Goal: Find specific page/section: Find specific page/section

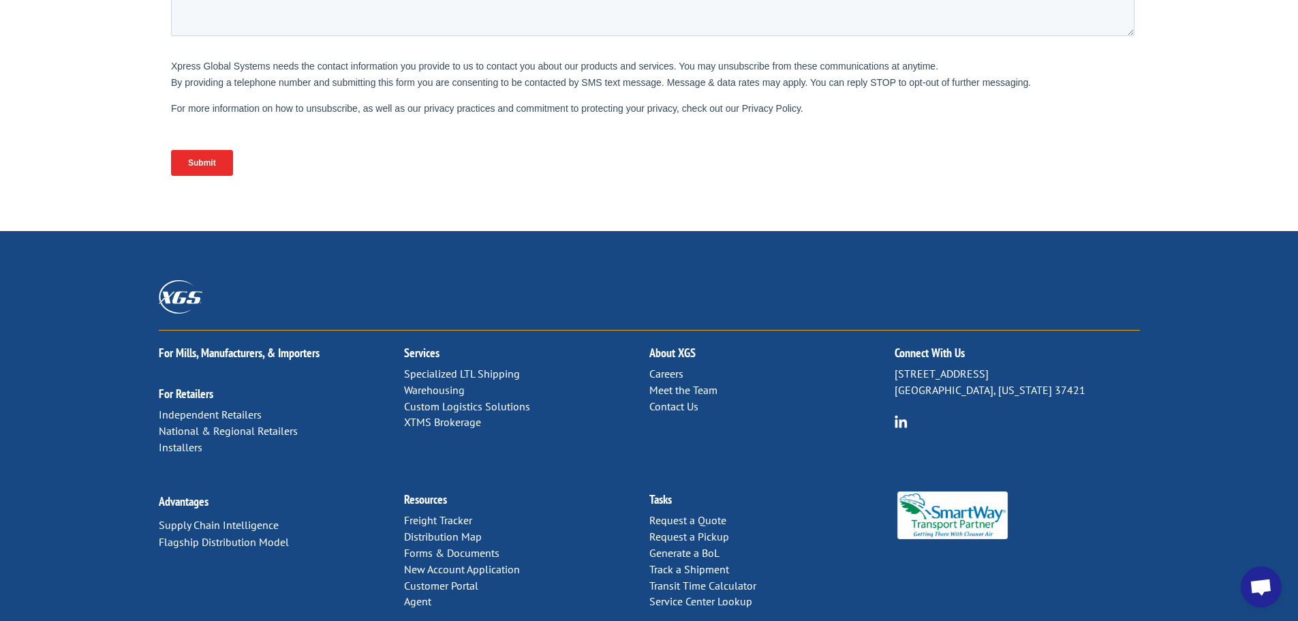
scroll to position [559, 0]
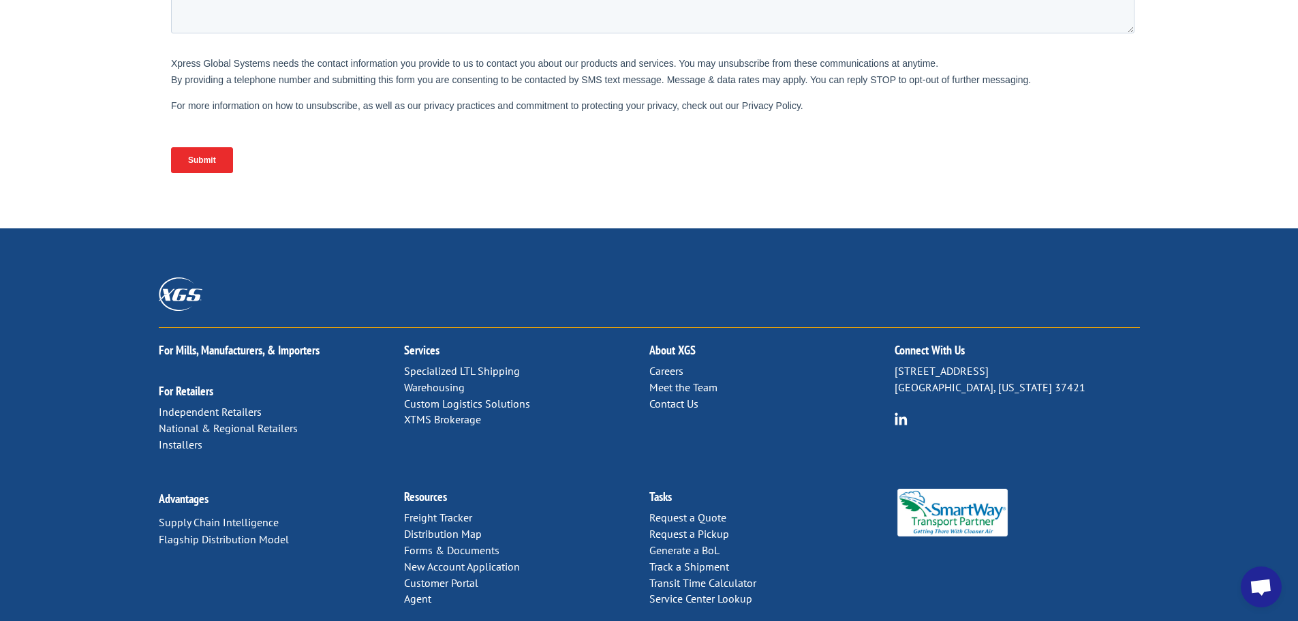
click at [675, 397] on link "Contact Us" at bounding box center [673, 404] width 49 height 14
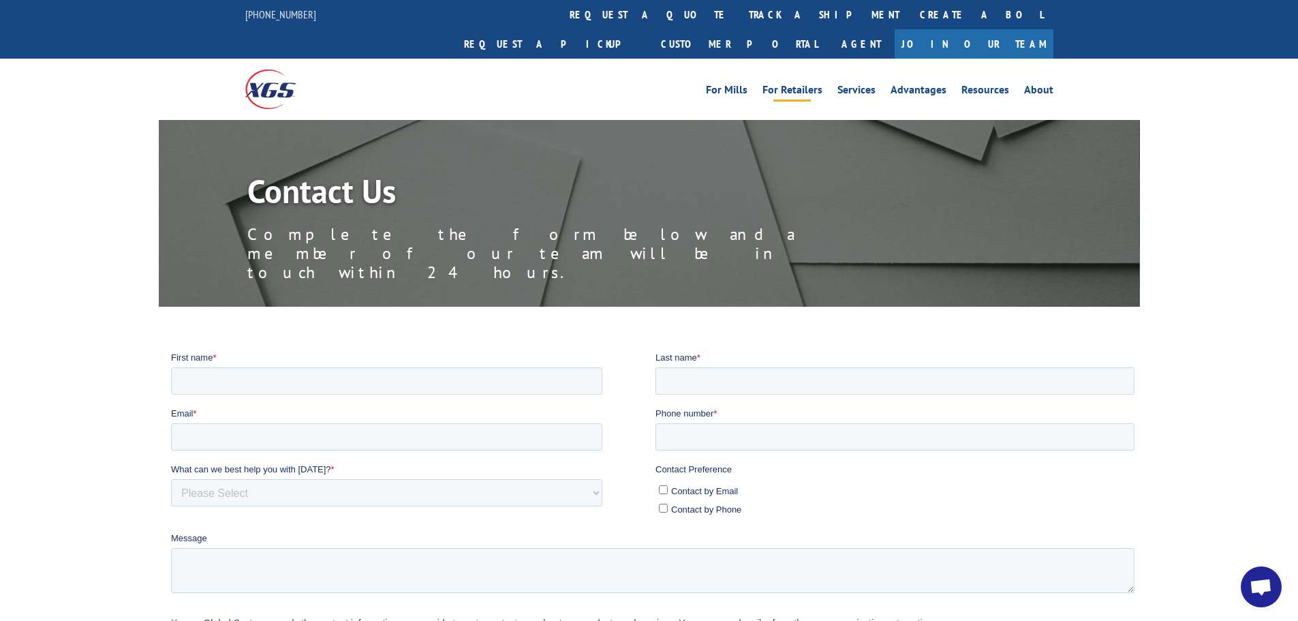
click at [793, 84] on link "For Retailers" at bounding box center [793, 91] width 60 height 15
